Goal: Information Seeking & Learning: Learn about a topic

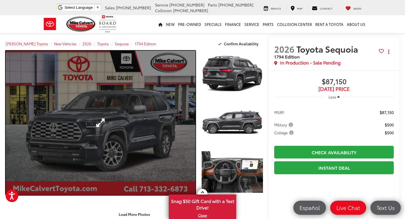
click at [103, 115] on link "Expand Photo 0" at bounding box center [101, 123] width 190 height 144
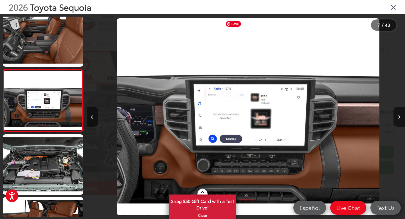
scroll to position [0, 1908]
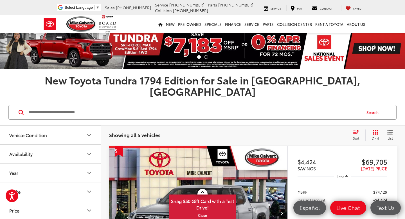
click at [104, 125] on div "Showing all 5 vehicles Clear All + 0 test Sort Price: High to Low Price: Low to…" at bounding box center [253, 135] width 304 height 20
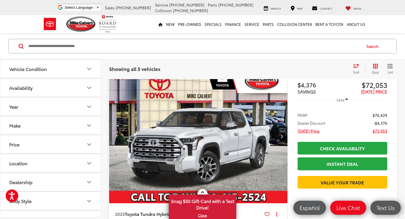
scroll to position [293, 0]
